Goal: Browse casually: Explore the website without a specific task or goal

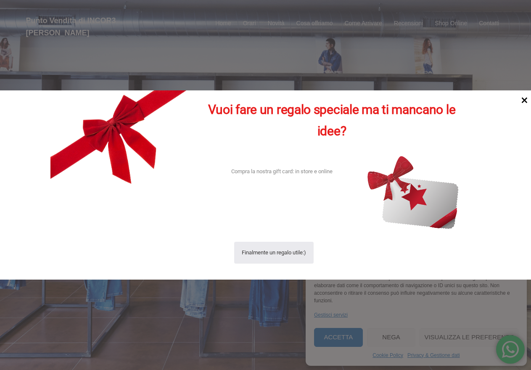
click at [522, 99] on icon at bounding box center [524, 100] width 11 height 11
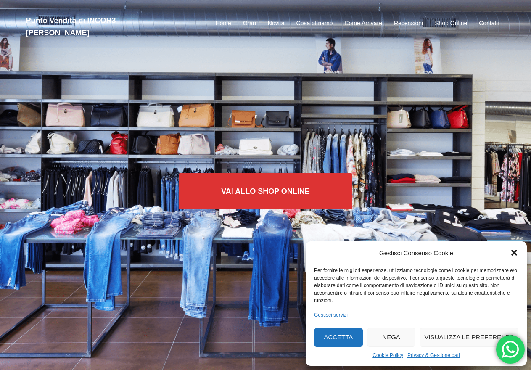
click at [398, 338] on button "Nega" at bounding box center [391, 337] width 49 height 19
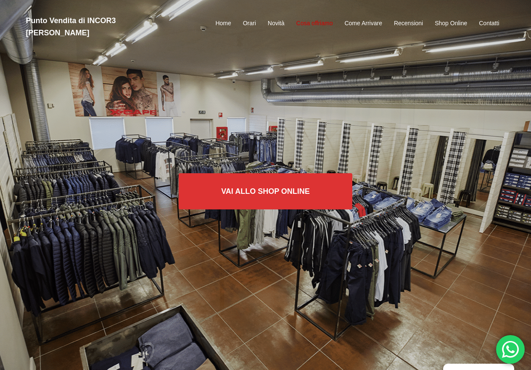
click at [303, 18] on link "Cosa offriamo" at bounding box center [314, 23] width 37 height 10
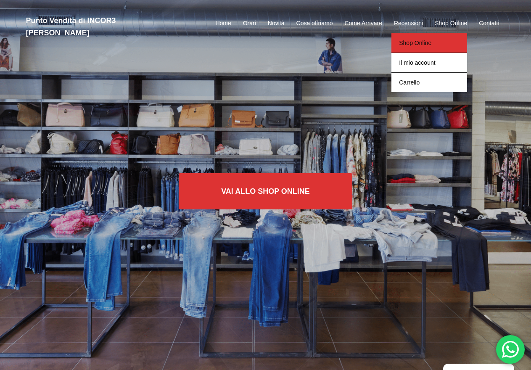
click at [413, 38] on link "Shop Online" at bounding box center [429, 43] width 76 height 20
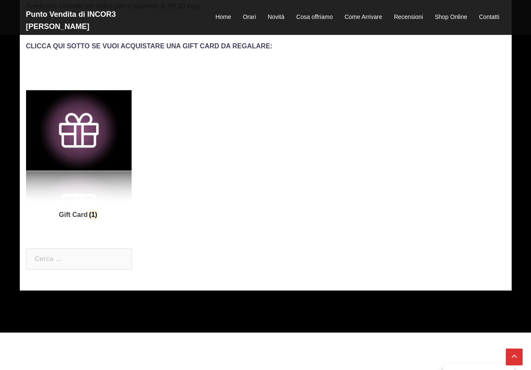
scroll to position [164, 0]
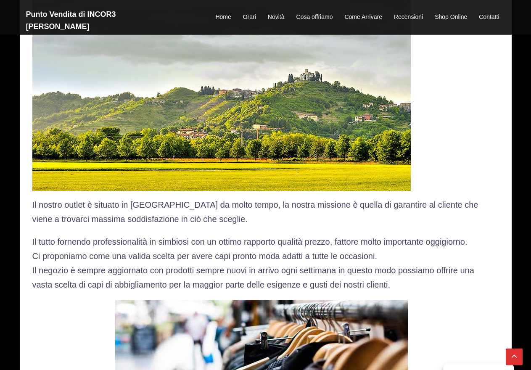
scroll to position [217, 0]
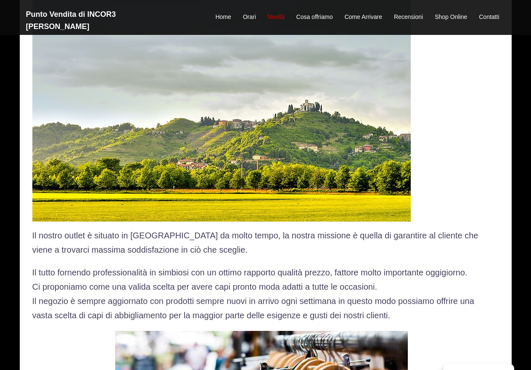
click at [278, 12] on link "Novità" at bounding box center [276, 17] width 17 height 10
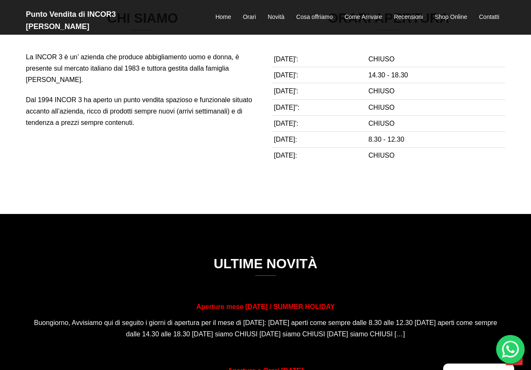
scroll to position [101, 0]
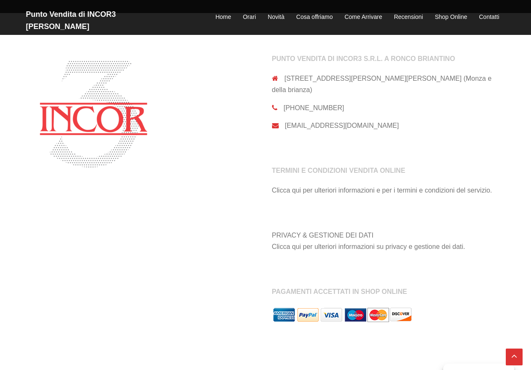
scroll to position [860, 0]
